Goal: Transaction & Acquisition: Purchase product/service

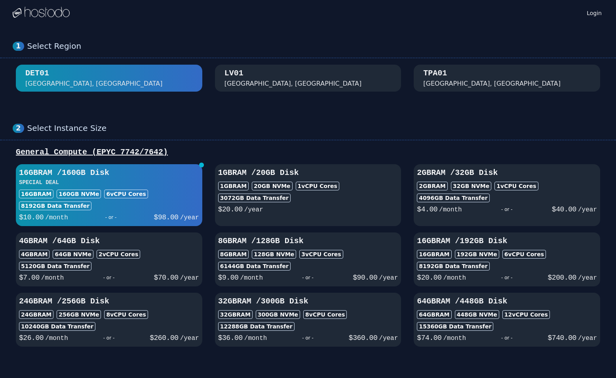
click at [276, 73] on div "[GEOGRAPHIC_DATA], [GEOGRAPHIC_DATA]" at bounding box center [309, 78] width 168 height 21
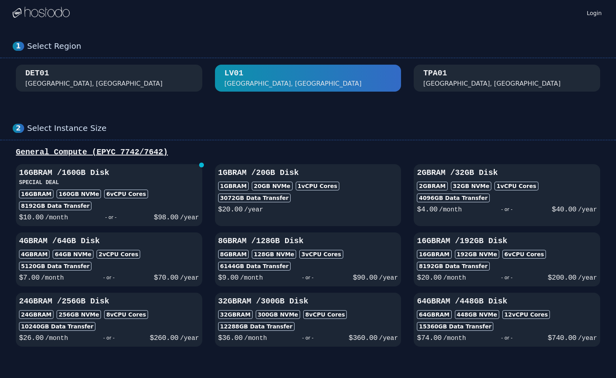
click at [471, 72] on div "TPA01 [GEOGRAPHIC_DATA], [GEOGRAPHIC_DATA]" at bounding box center [507, 78] width 168 height 21
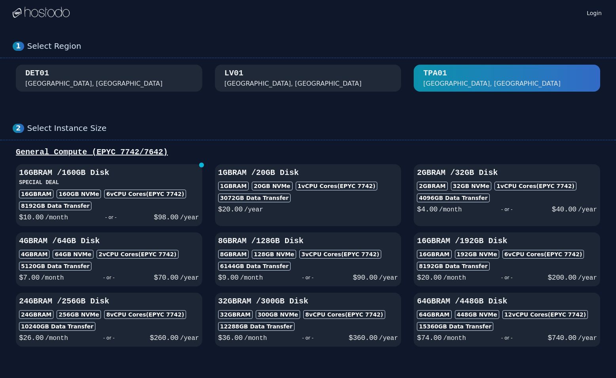
click at [326, 80] on div "[GEOGRAPHIC_DATA], [GEOGRAPHIC_DATA]" at bounding box center [309, 78] width 168 height 21
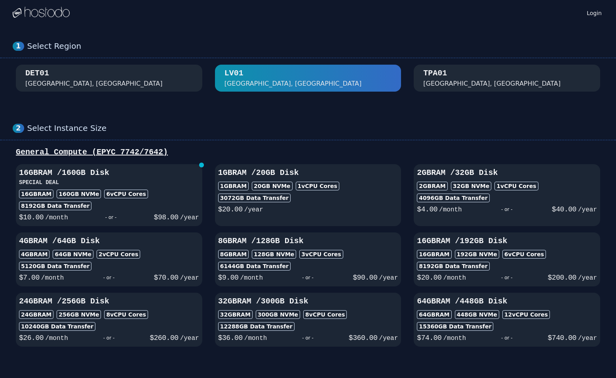
click at [133, 80] on div "DET01 [GEOGRAPHIC_DATA], [GEOGRAPHIC_DATA]" at bounding box center [109, 78] width 168 height 21
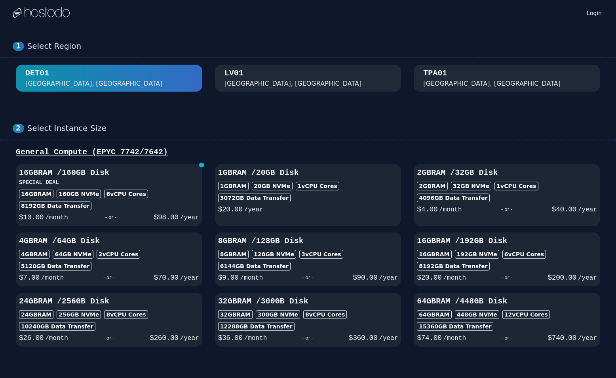
click at [433, 77] on div "TPA01" at bounding box center [435, 73] width 24 height 11
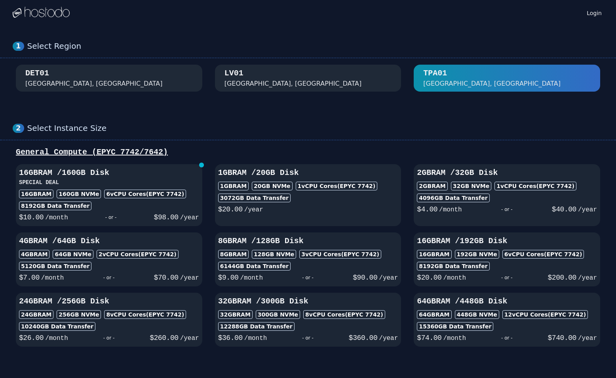
click at [97, 82] on div "DET01 [GEOGRAPHIC_DATA], [GEOGRAPHIC_DATA]" at bounding box center [109, 78] width 168 height 21
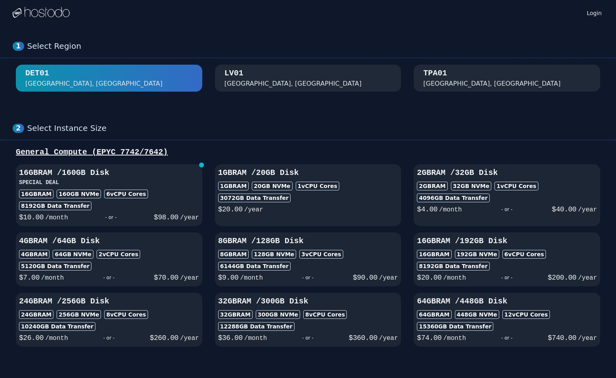
click at [501, 82] on div "TPA01 [GEOGRAPHIC_DATA], [GEOGRAPHIC_DATA]" at bounding box center [507, 78] width 168 height 21
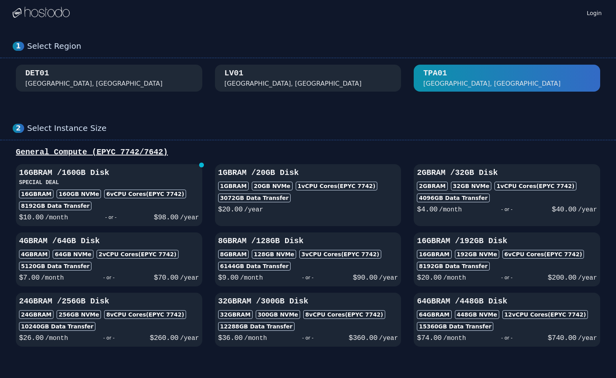
click at [412, 85] on div "[GEOGRAPHIC_DATA]" at bounding box center [308, 78] width 591 height 27
click at [352, 84] on div "[GEOGRAPHIC_DATA], [GEOGRAPHIC_DATA]" at bounding box center [309, 78] width 168 height 21
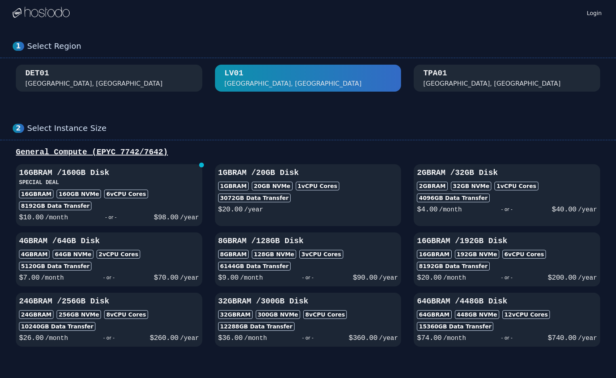
click at [114, 85] on div "DET01 [GEOGRAPHIC_DATA], [GEOGRAPHIC_DATA]" at bounding box center [109, 78] width 168 height 21
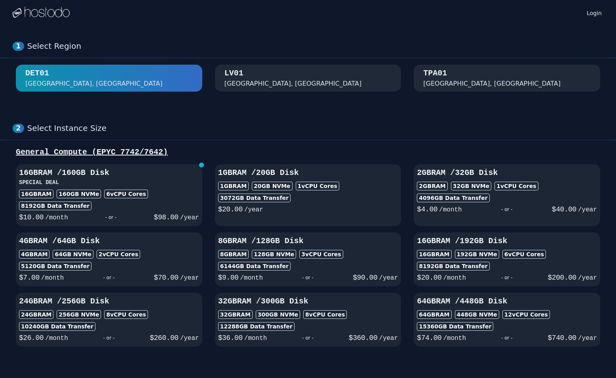
click at [484, 73] on div "TPA01 [GEOGRAPHIC_DATA], [GEOGRAPHIC_DATA]" at bounding box center [507, 78] width 168 height 21
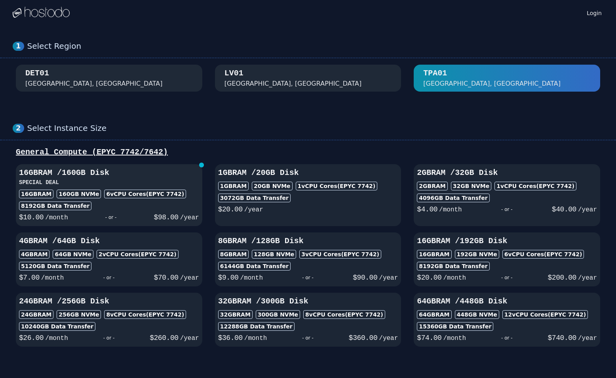
click at [90, 171] on h3 "16GB RAM / 160 GB Disk" at bounding box center [109, 172] width 180 height 11
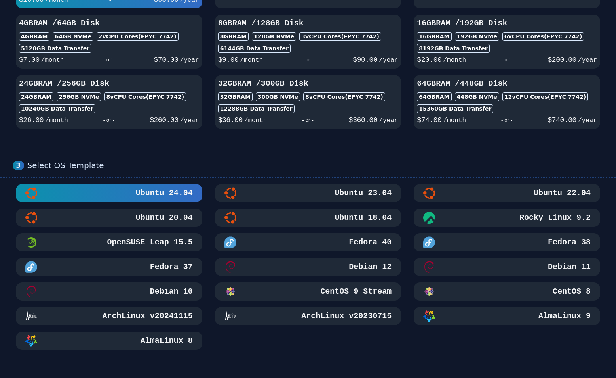
scroll to position [238, 0]
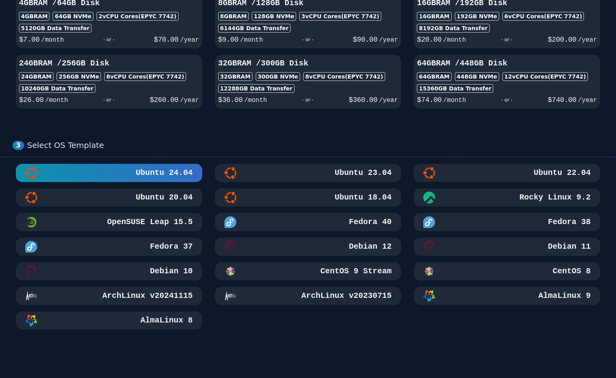
click at [169, 177] on h3 "Ubuntu 24.04" at bounding box center [163, 172] width 59 height 11
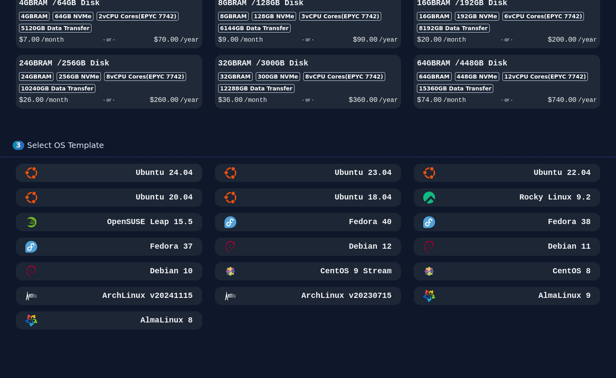
click at [169, 177] on h3 "Ubuntu 24.04" at bounding box center [163, 172] width 59 height 11
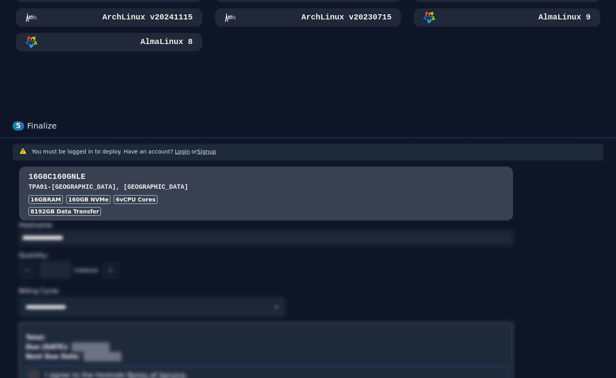
scroll to position [555, 0]
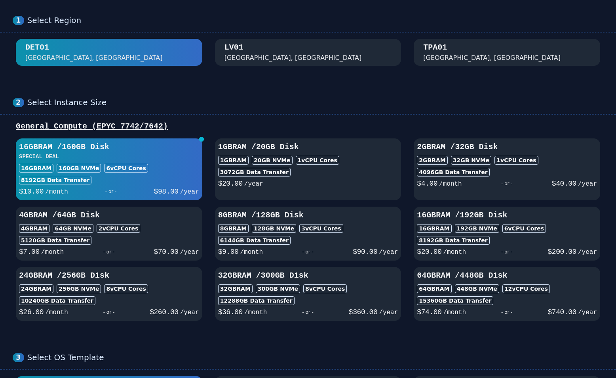
scroll to position [40, 0]
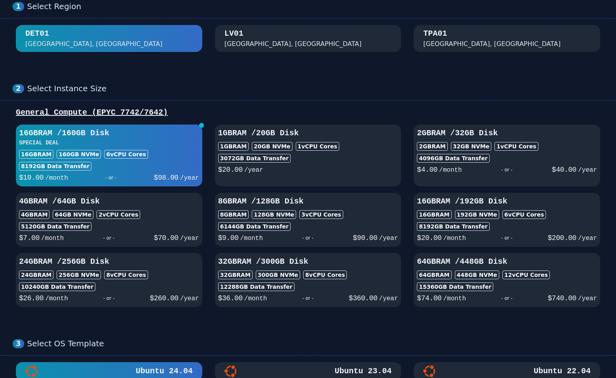
click at [474, 23] on div "1 Select Region DET01 Detroit, MI LV01 Las Vegas, NV TPA01 Tampa, FL" at bounding box center [308, 27] width 616 height 82
click at [465, 41] on div "TPA01 [GEOGRAPHIC_DATA], [GEOGRAPHIC_DATA]" at bounding box center [507, 38] width 168 height 21
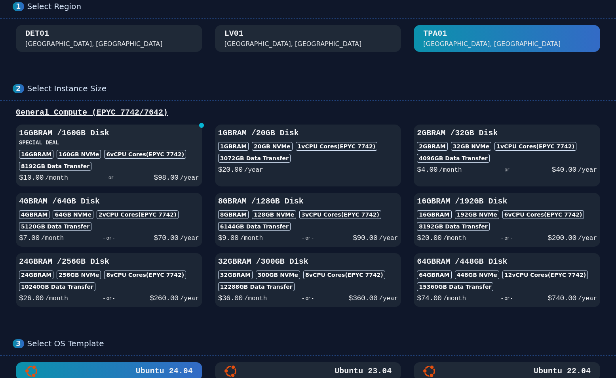
click at [131, 149] on div "16GB RAM / 160 GB Disk SPECIAL DEAL 16GB RAM 160 GB NVMe 6 vCPU Cores (EPYC 774…" at bounding box center [109, 155] width 187 height 55
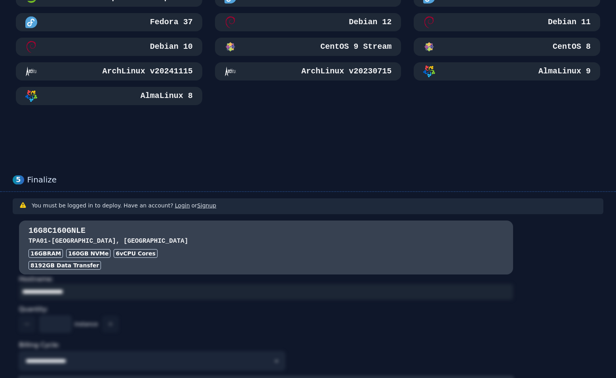
scroll to position [475, 0]
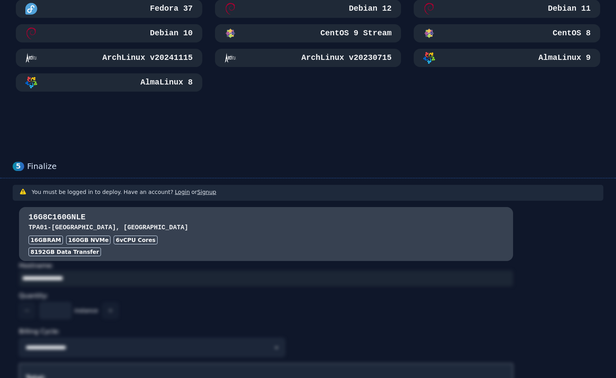
click at [175, 189] on link "Login" at bounding box center [182, 192] width 15 height 6
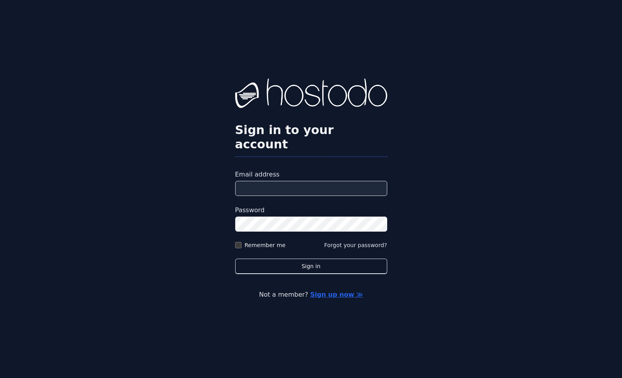
click at [252, 183] on input "Email address" at bounding box center [311, 188] width 152 height 15
type input "**********"
